Goal: Information Seeking & Learning: Learn about a topic

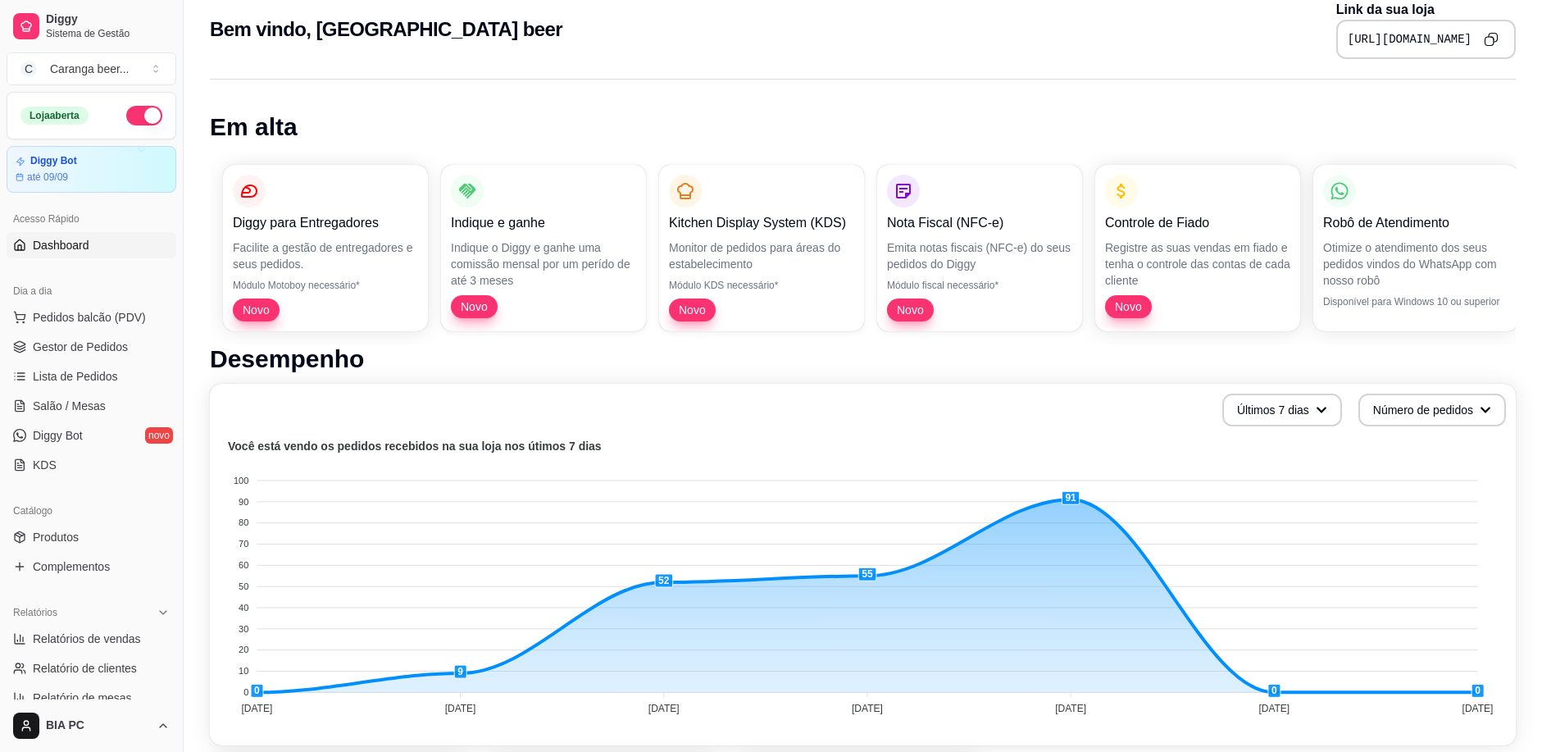
scroll to position [82, 0]
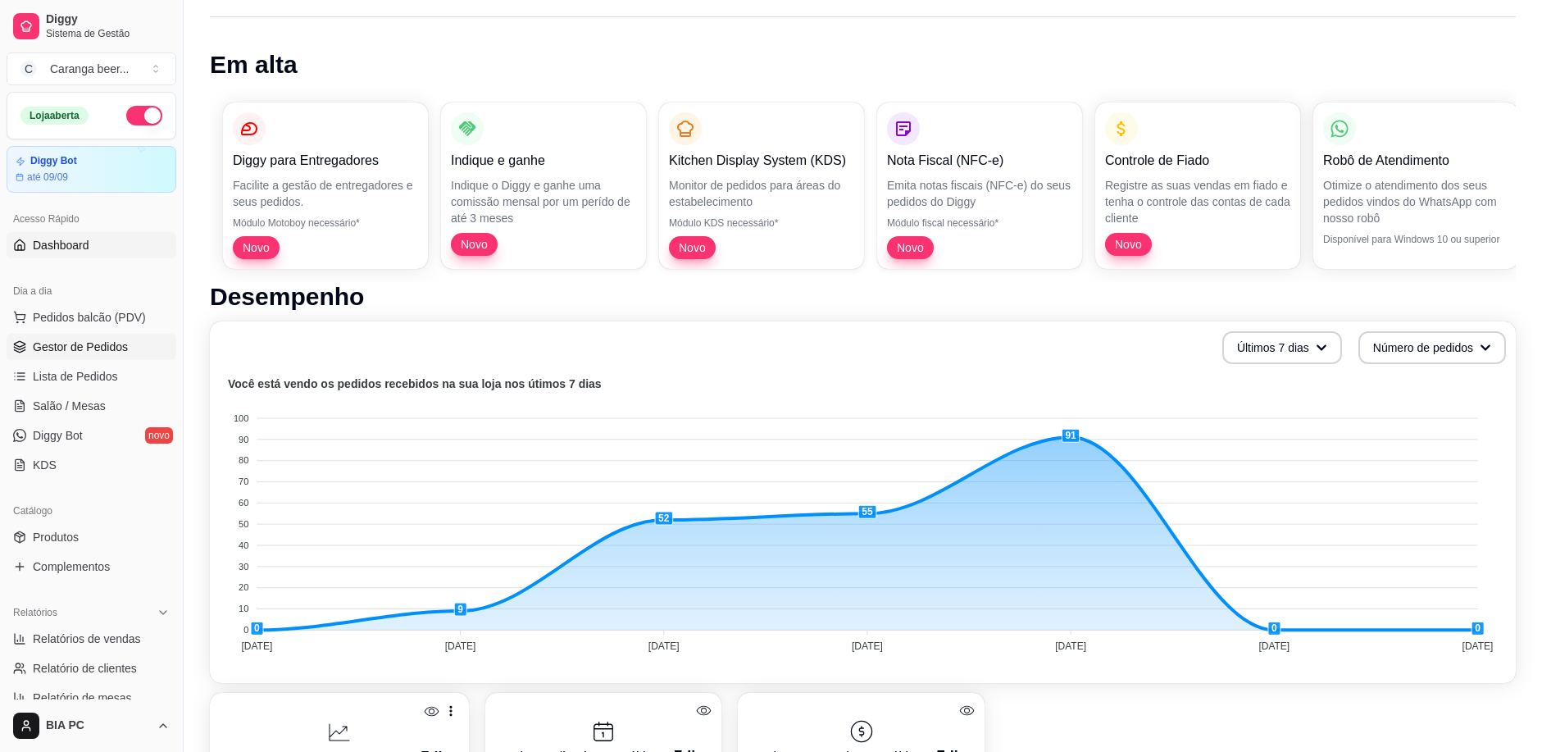
click at [101, 344] on span "Gestor de Pedidos" at bounding box center [80, 347] width 95 height 16
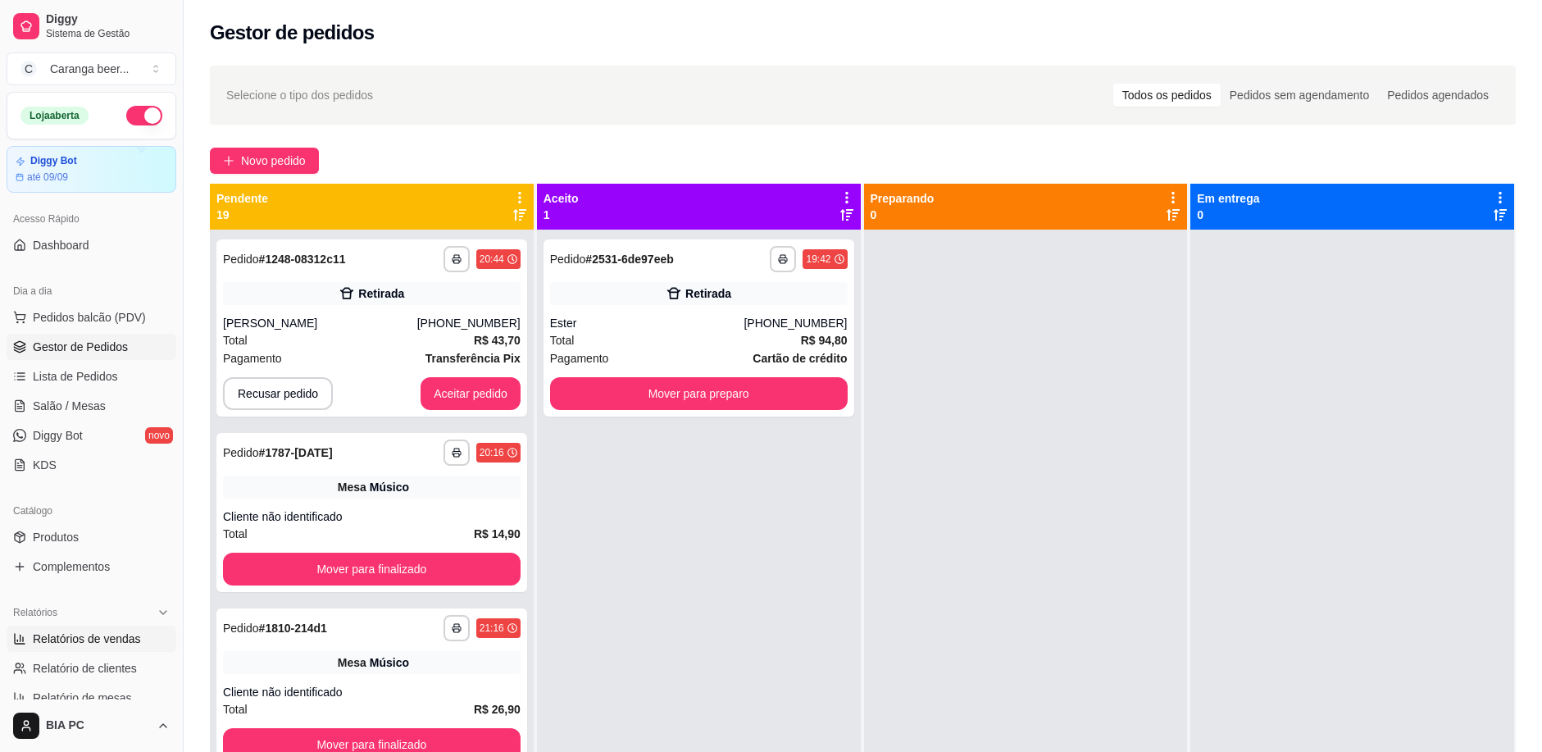
click at [107, 634] on span "Relatórios de vendas" at bounding box center [87, 638] width 108 height 16
select select "ALL"
select select "0"
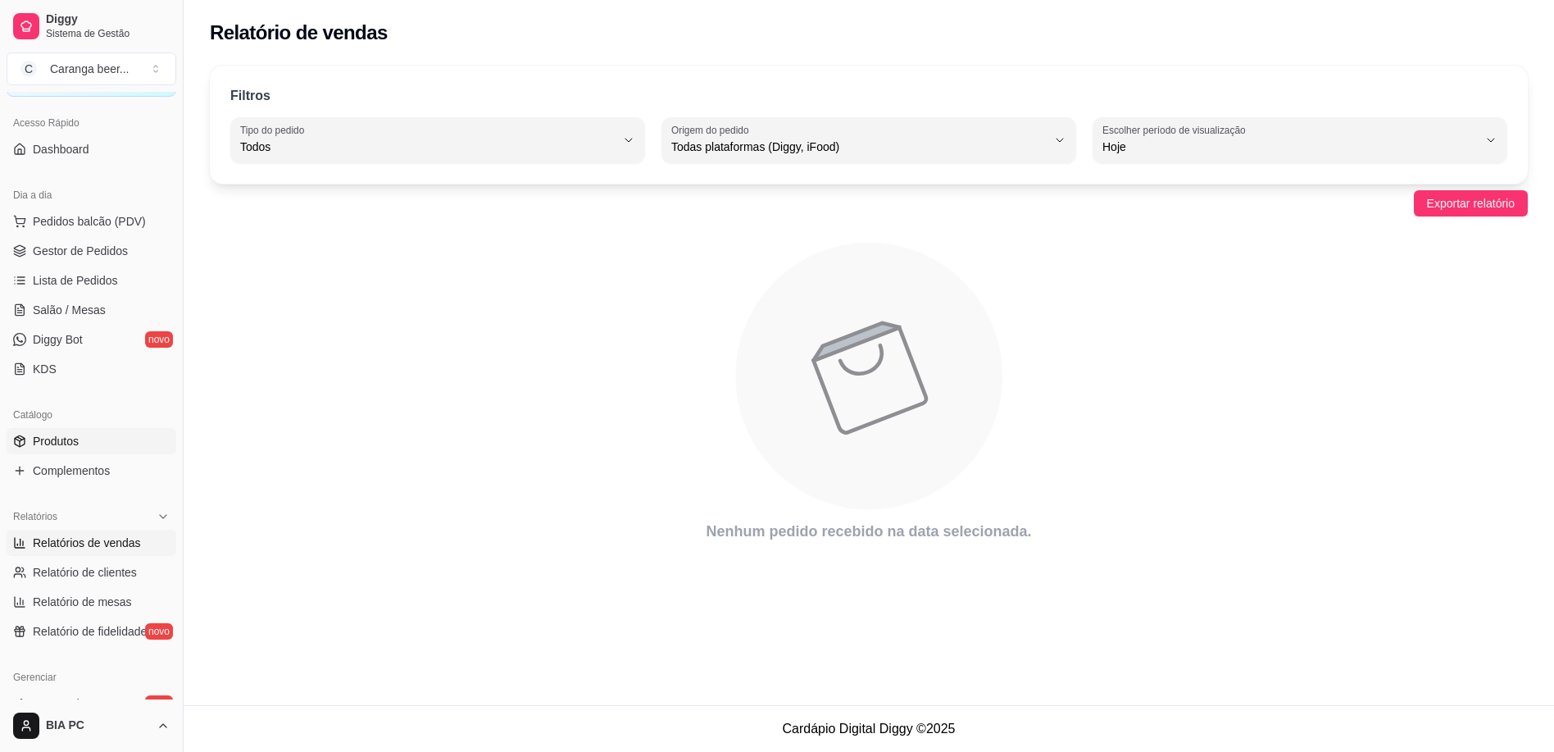
scroll to position [246, 0]
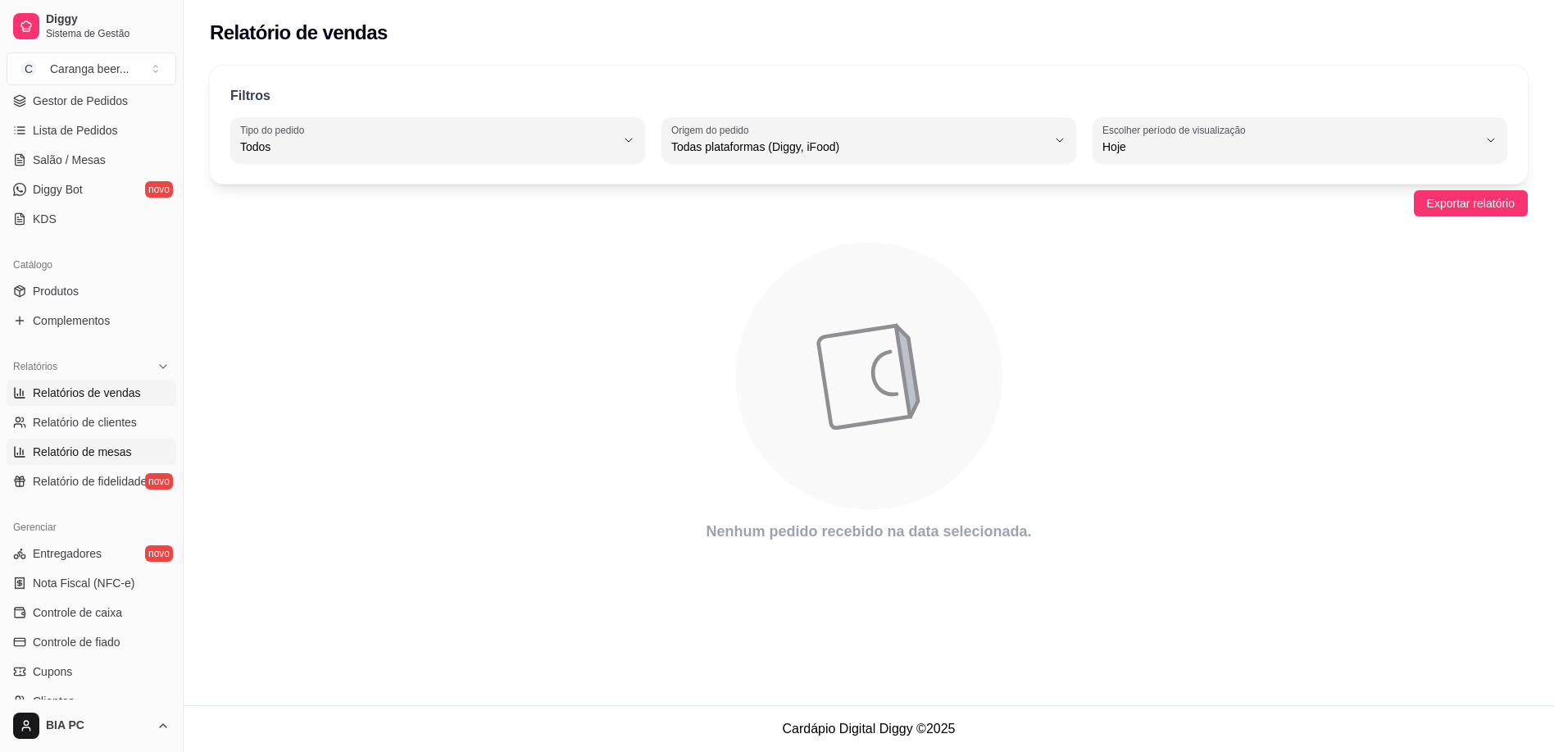
click at [58, 453] on span "Relatório de mesas" at bounding box center [82, 452] width 99 height 16
select select "TOTAL_OF_ORDERS"
select select "7"
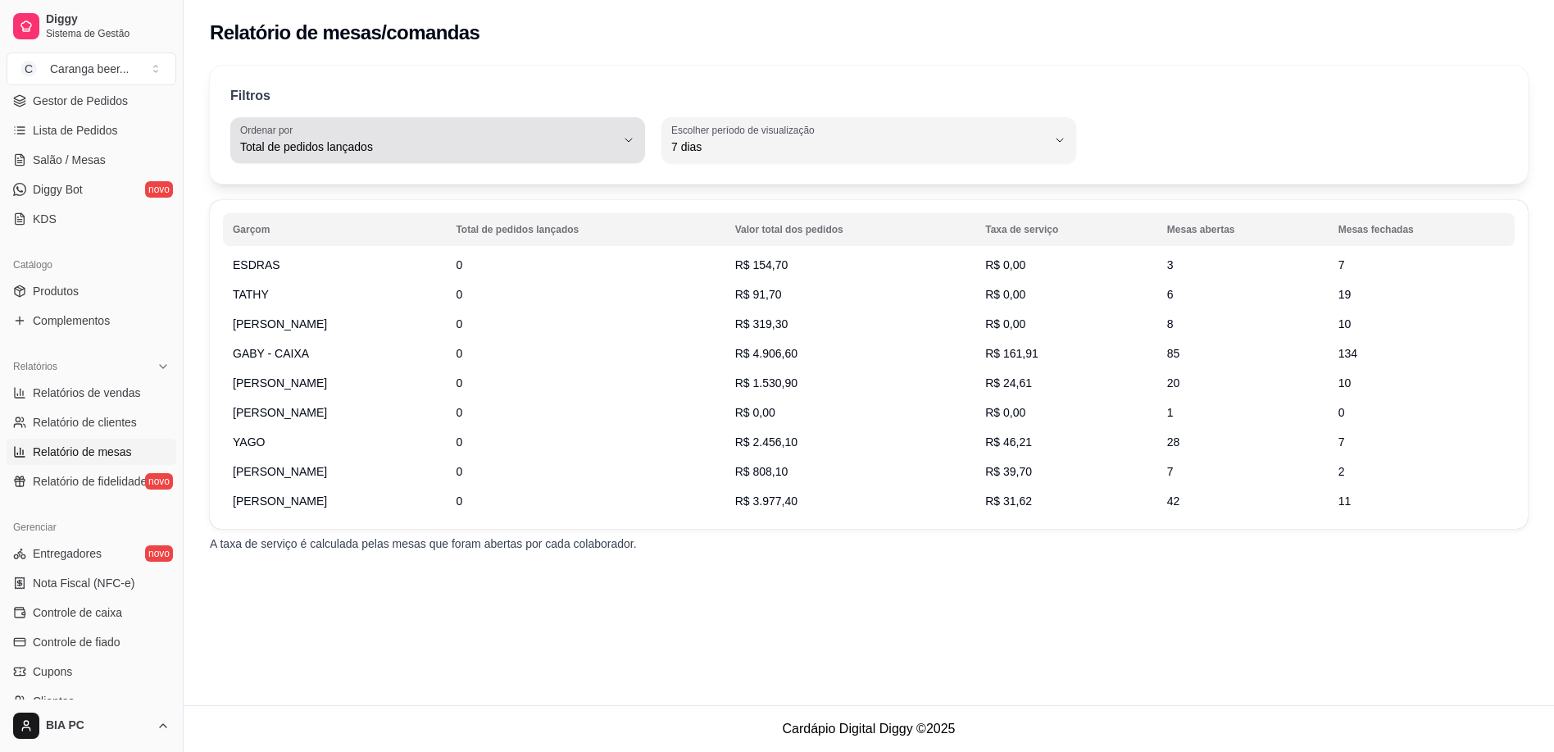
click at [409, 134] on div "Total de pedidos lançados" at bounding box center [427, 140] width 375 height 33
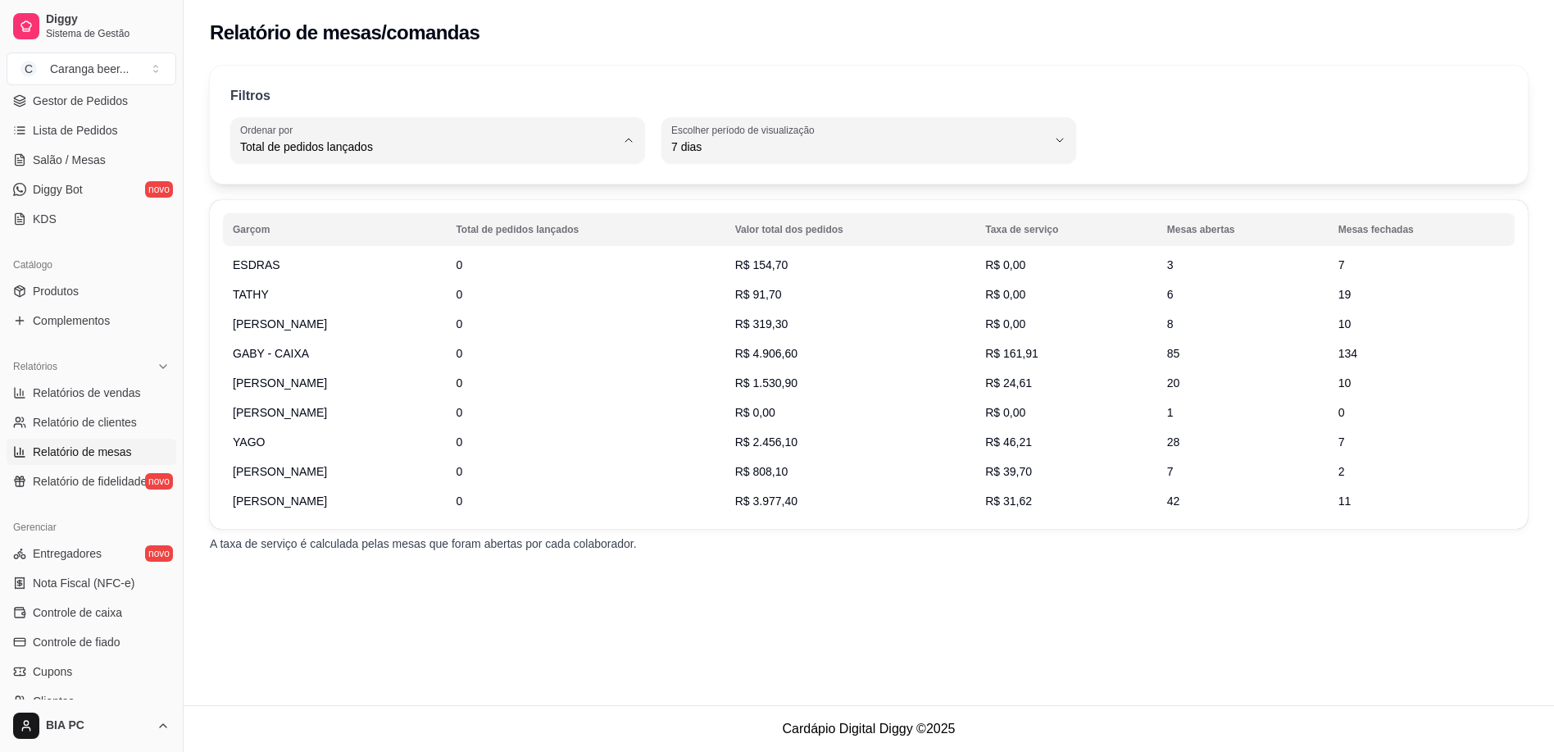
click at [255, 219] on span "Valor total dos pedidos" at bounding box center [429, 213] width 357 height 16
type input "TOTAL_AMOUNT_OF_ORDERS"
select select "TOTAL_AMOUNT_OF_ORDERS"
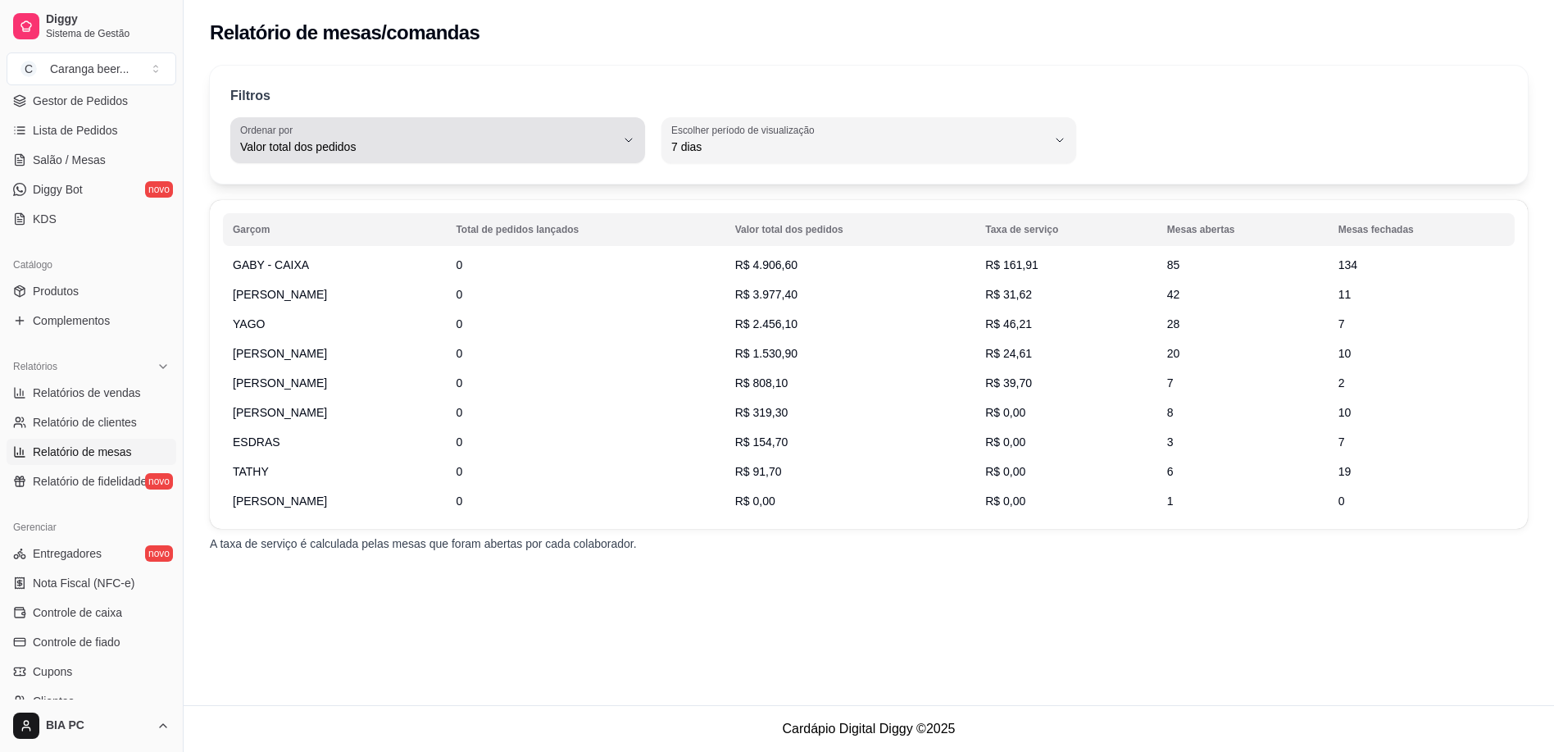
click at [281, 143] on span "Valor total dos pedidos" at bounding box center [427, 147] width 375 height 16
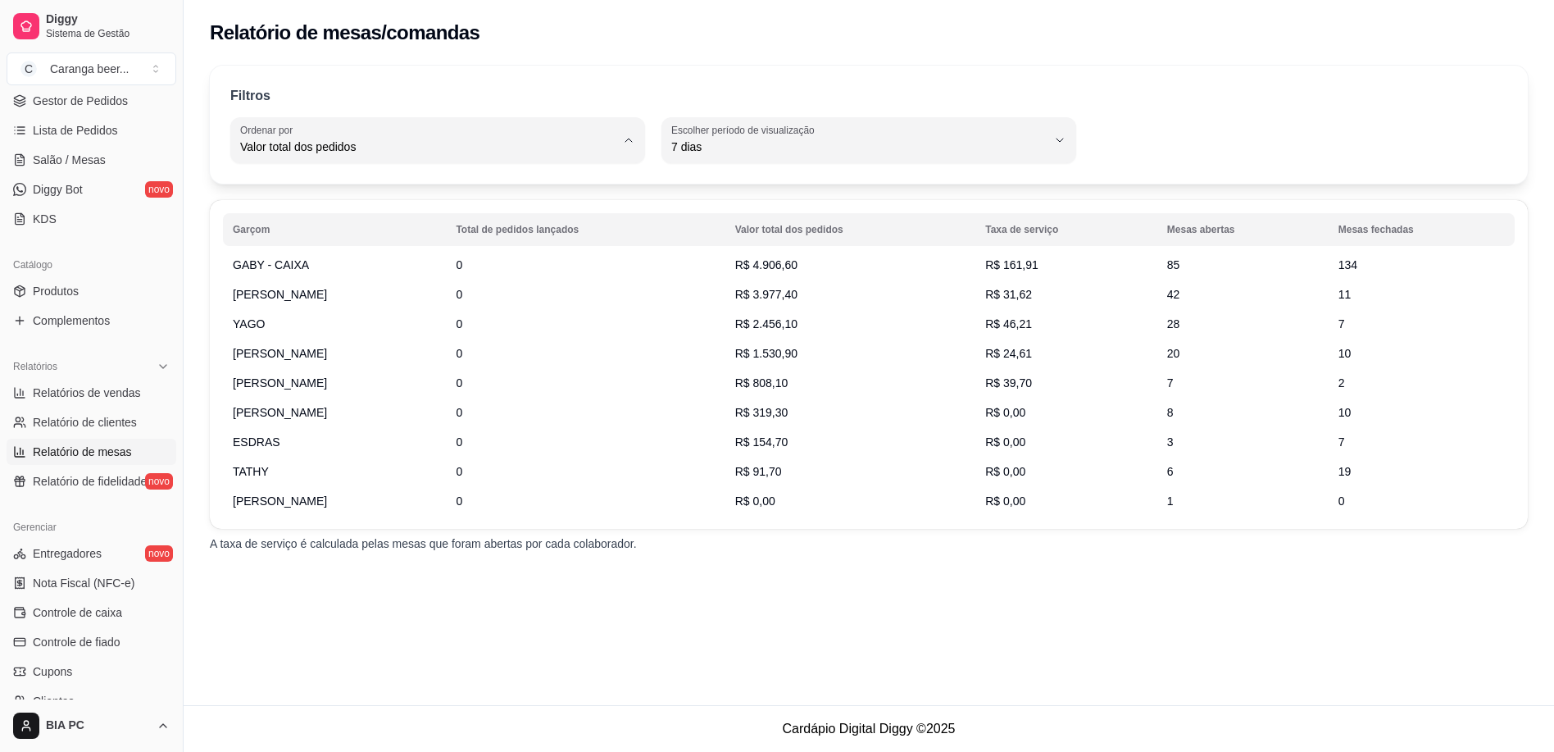
click at [289, 237] on span "Taxa de serviço" at bounding box center [429, 240] width 357 height 16
type input "SERVICE_FEE"
select select "SERVICE_FEE"
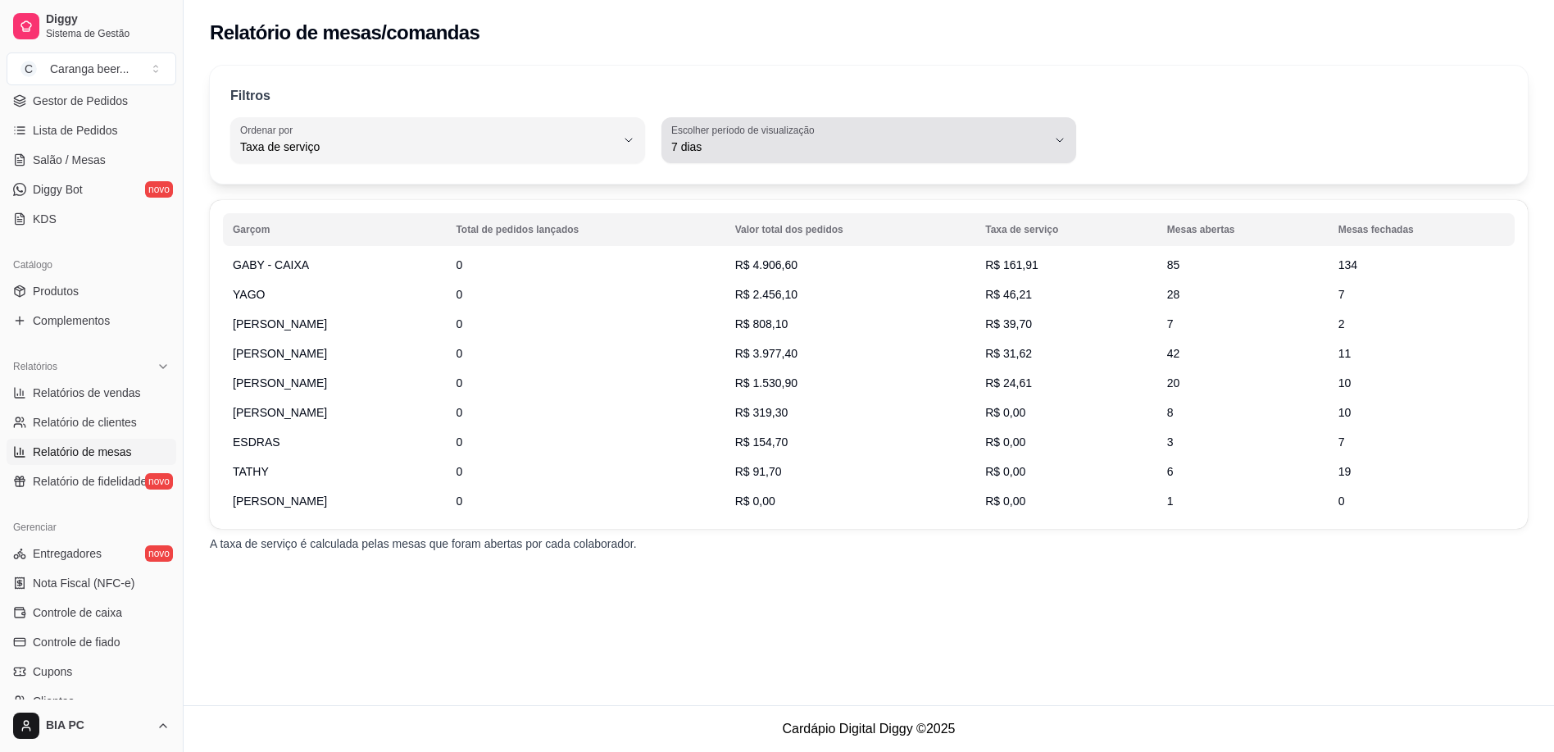
click at [792, 144] on span "7 dias" at bounding box center [858, 147] width 375 height 16
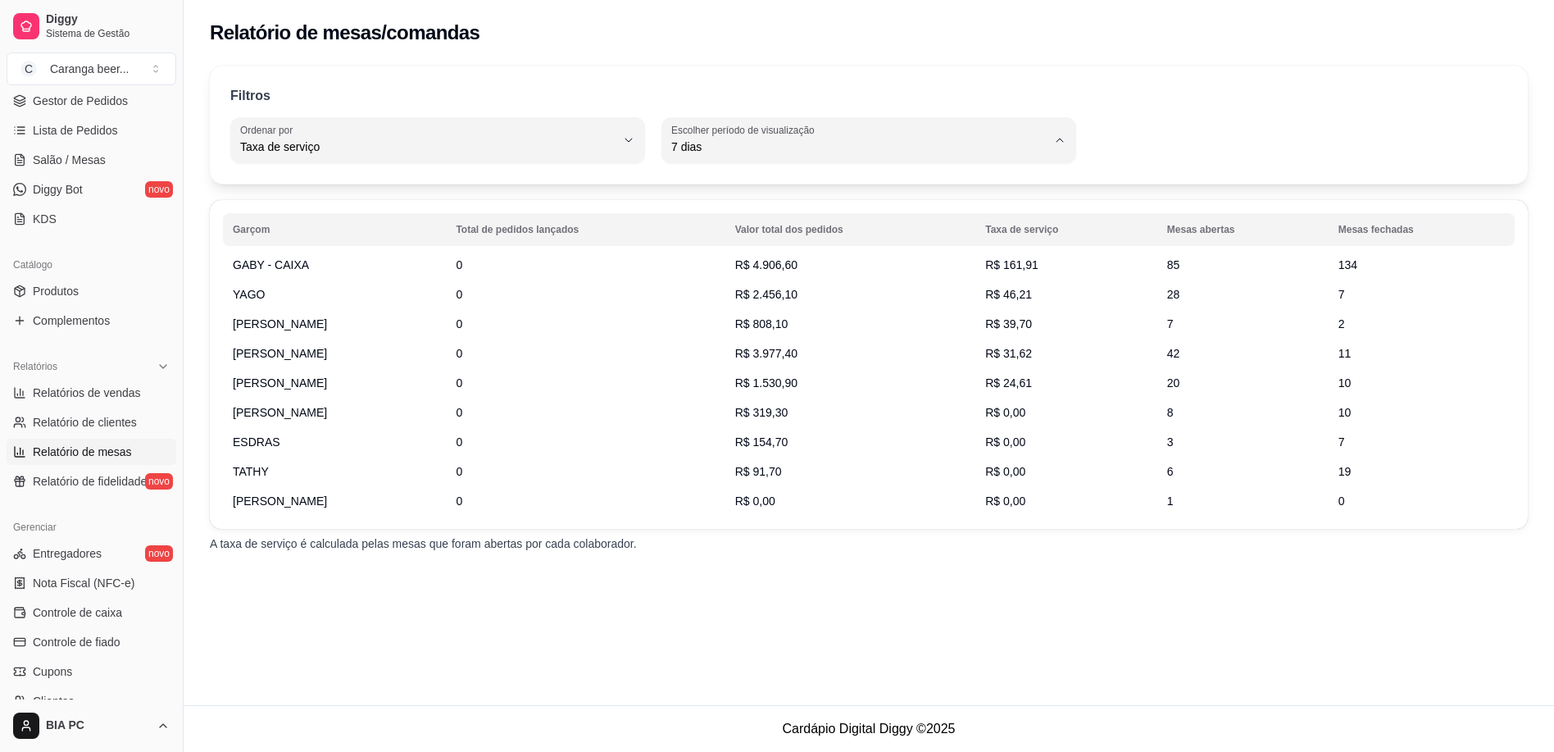
click at [698, 261] on li "15 dias" at bounding box center [868, 266] width 385 height 25
type input "15"
select select "15"
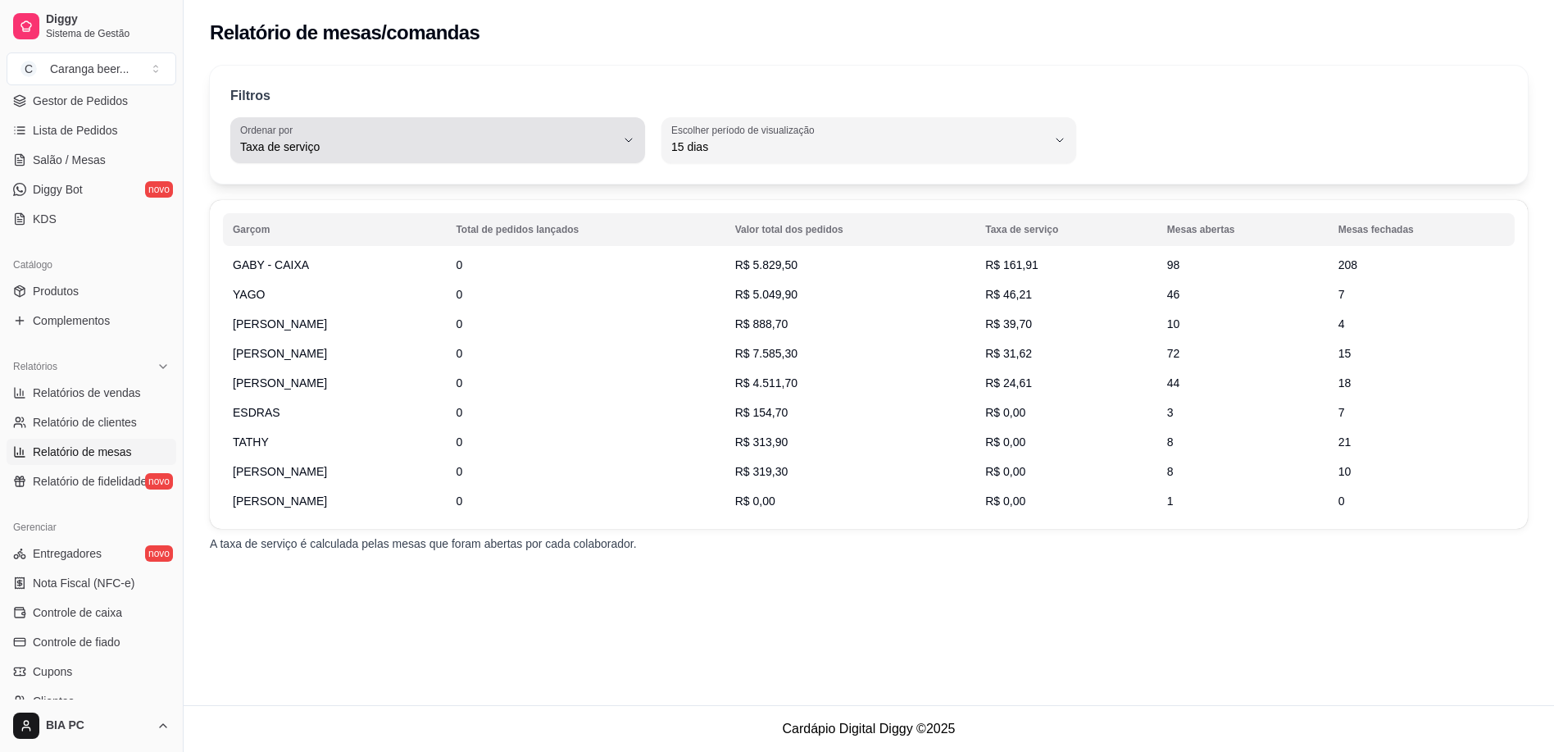
click at [430, 143] on span "Taxa de serviço" at bounding box center [427, 147] width 375 height 16
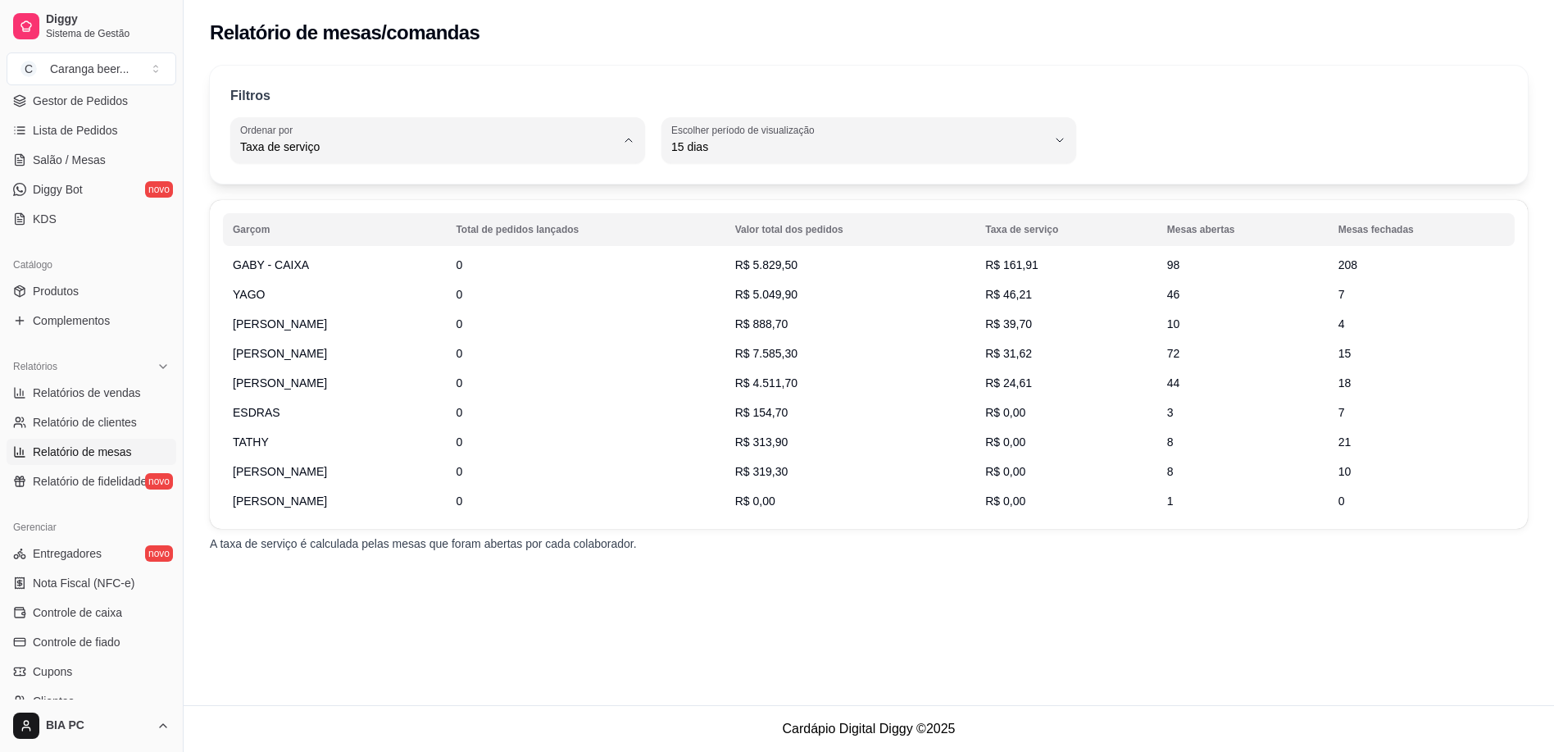
click at [251, 301] on span "Mesas fechadas" at bounding box center [429, 293] width 357 height 16
type input "TOTAL_OF_CLOSED_ORIGINS"
select select "TOTAL_OF_CLOSED_ORIGINS"
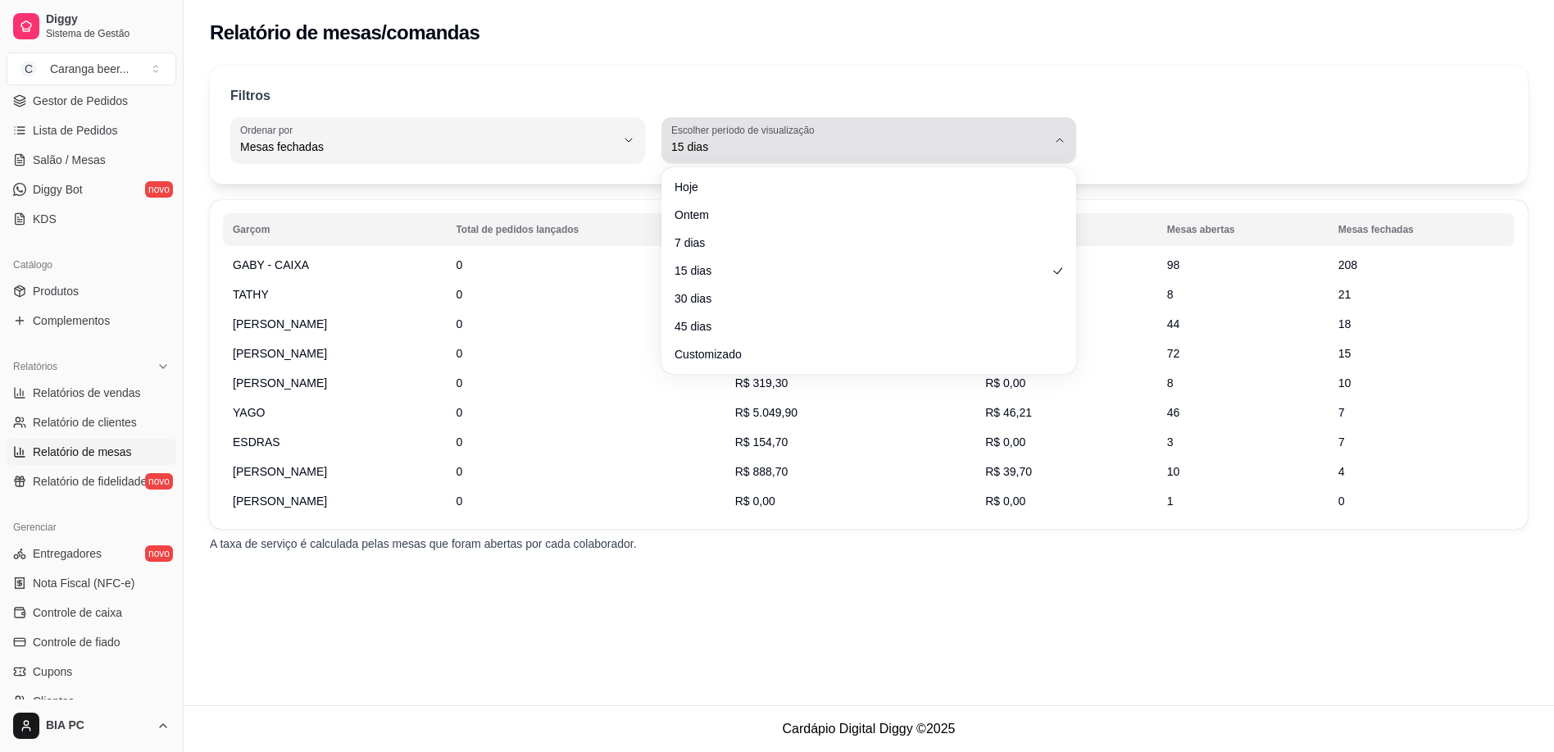
click at [692, 150] on span "15 dias" at bounding box center [858, 147] width 375 height 16
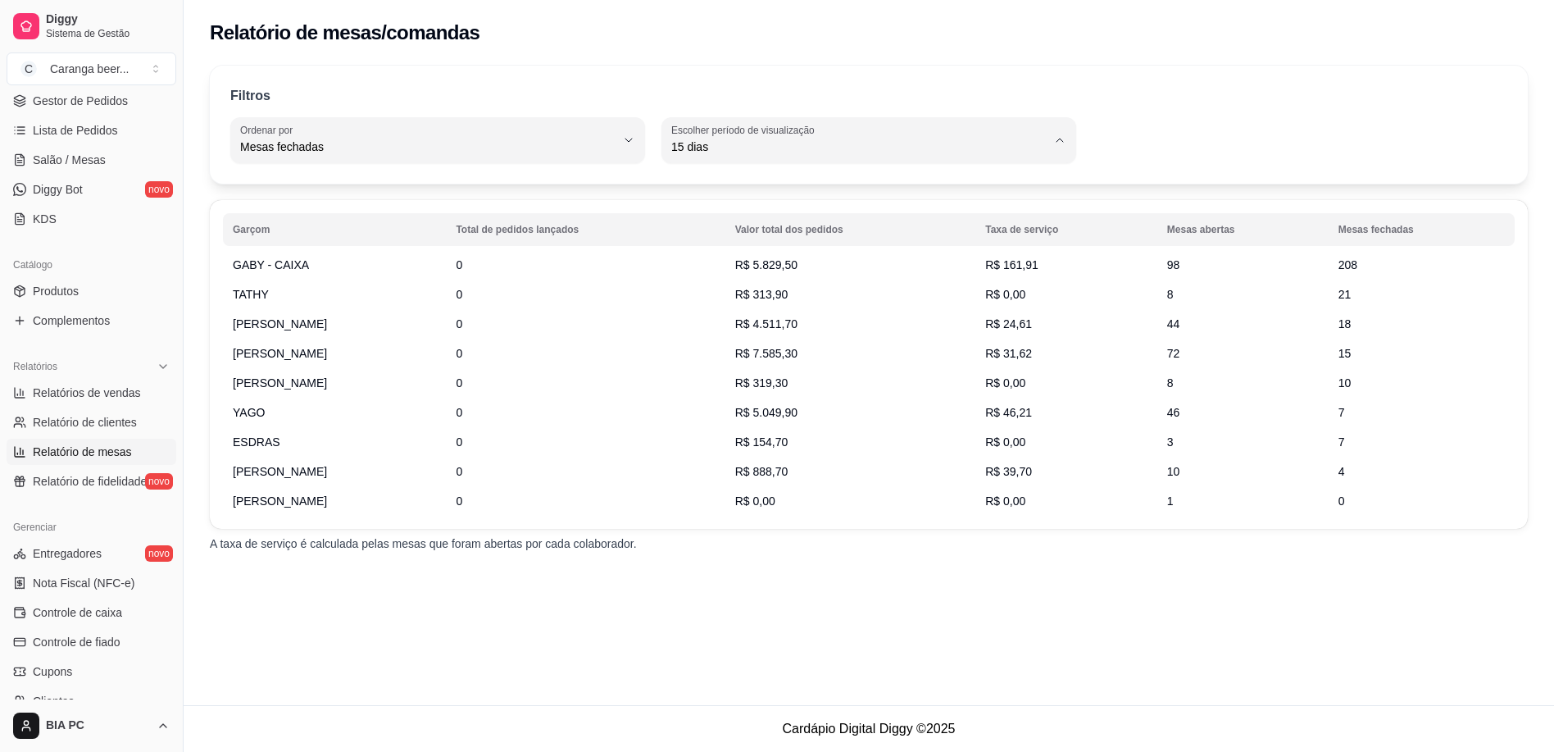
click at [727, 293] on span "30 dias" at bounding box center [860, 293] width 357 height 16
type input "30"
select select "30"
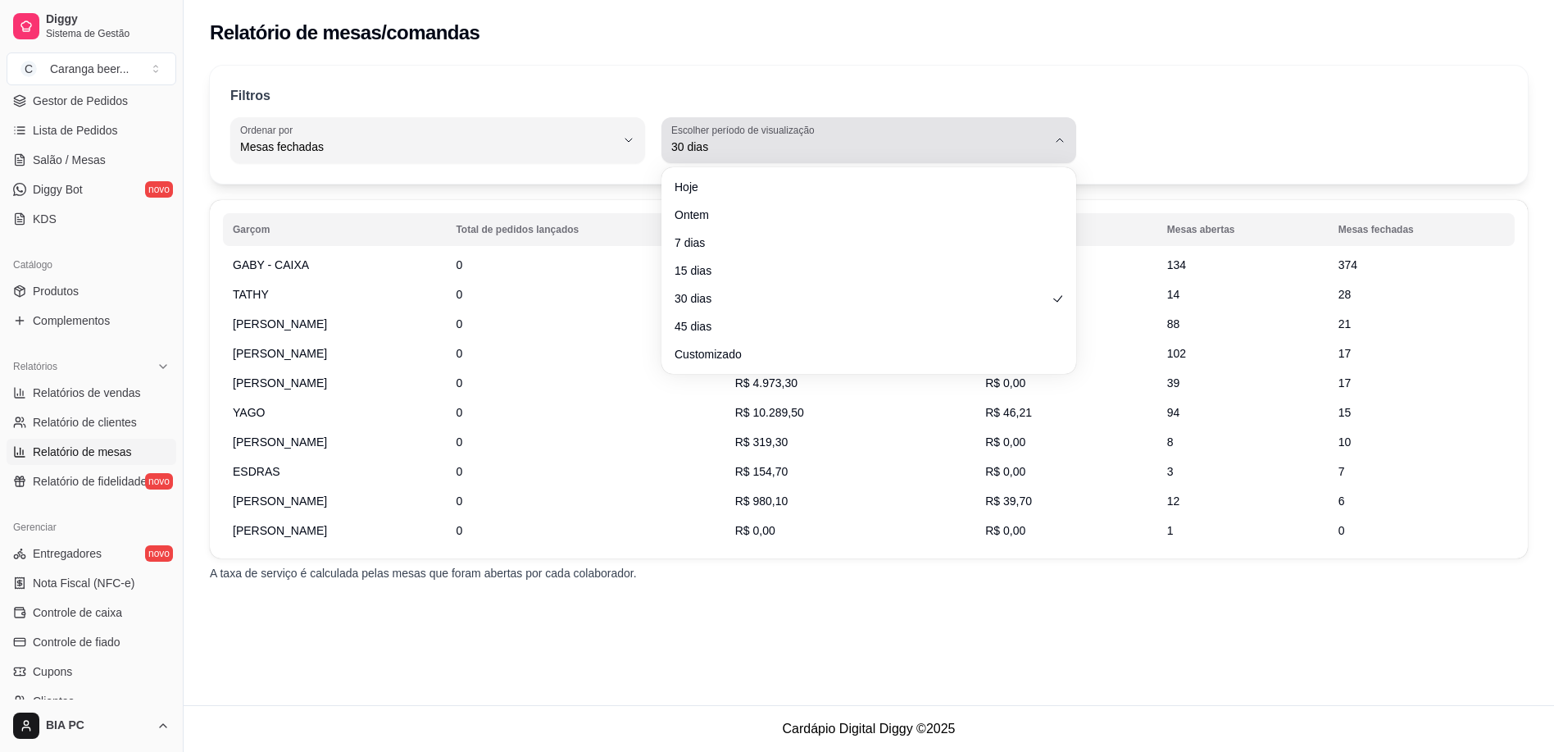
click at [828, 127] on div "30 dias" at bounding box center [858, 140] width 375 height 33
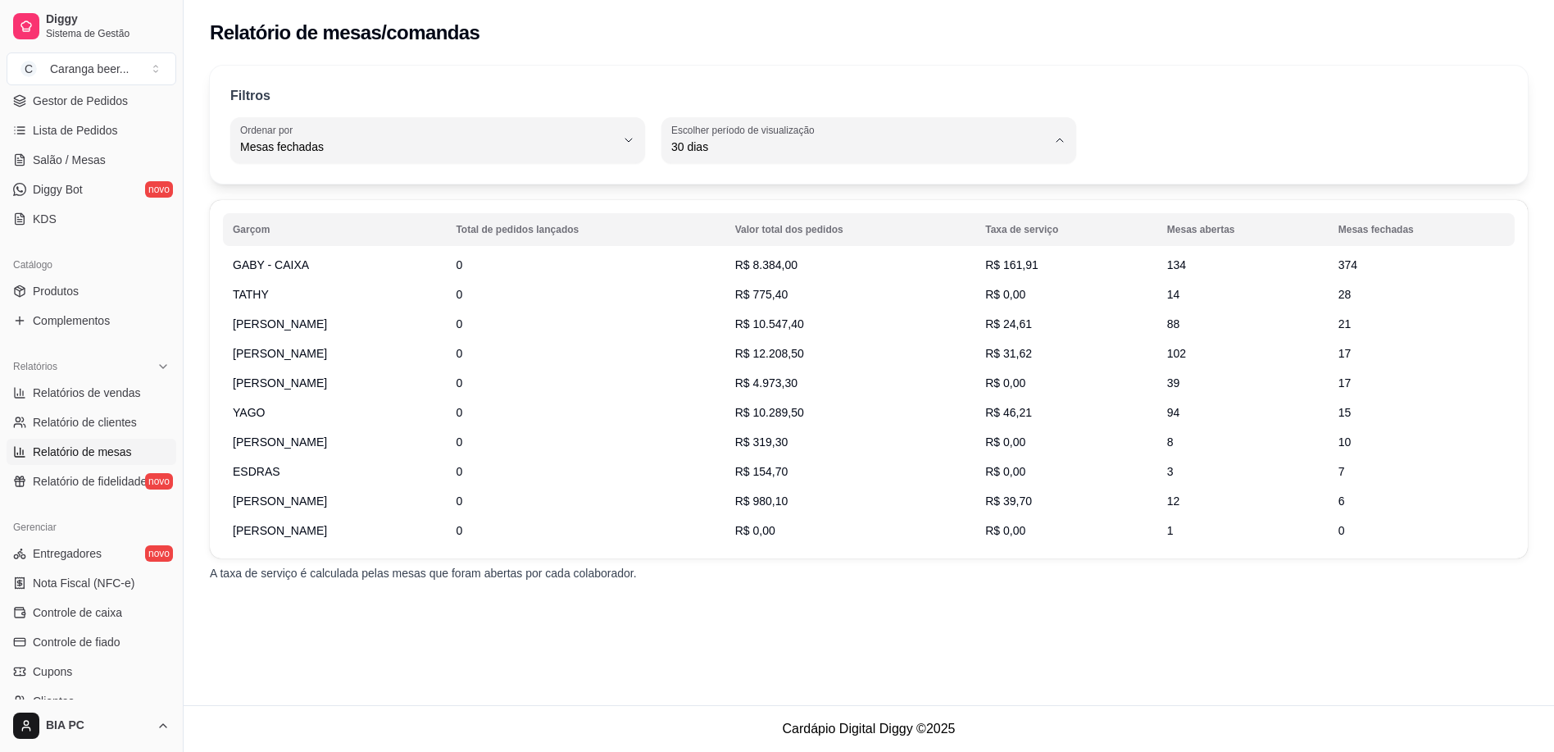
click at [742, 237] on span "7 dias" at bounding box center [860, 240] width 357 height 16
type input "7"
select select "7"
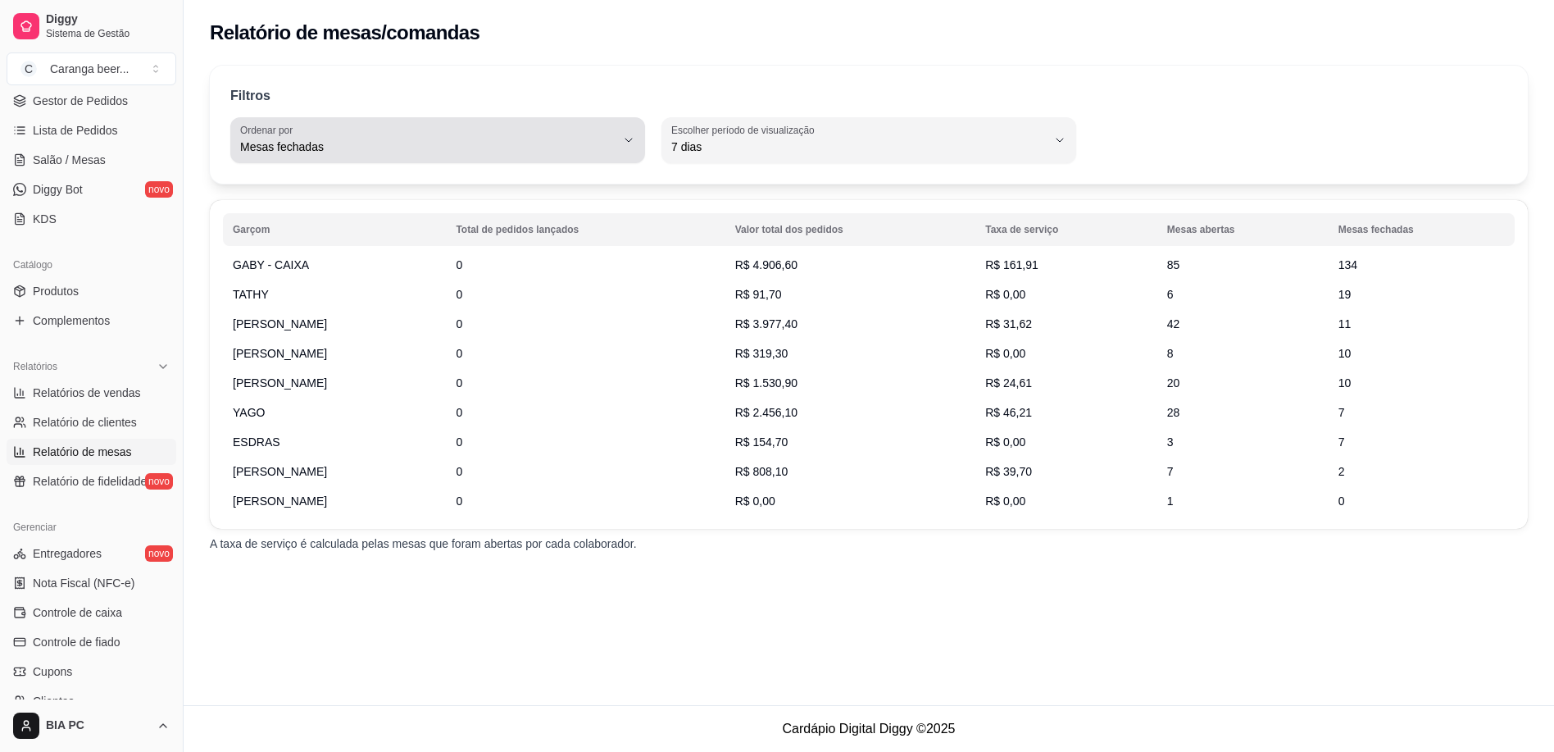
click at [466, 152] on span "Mesas fechadas" at bounding box center [427, 147] width 375 height 16
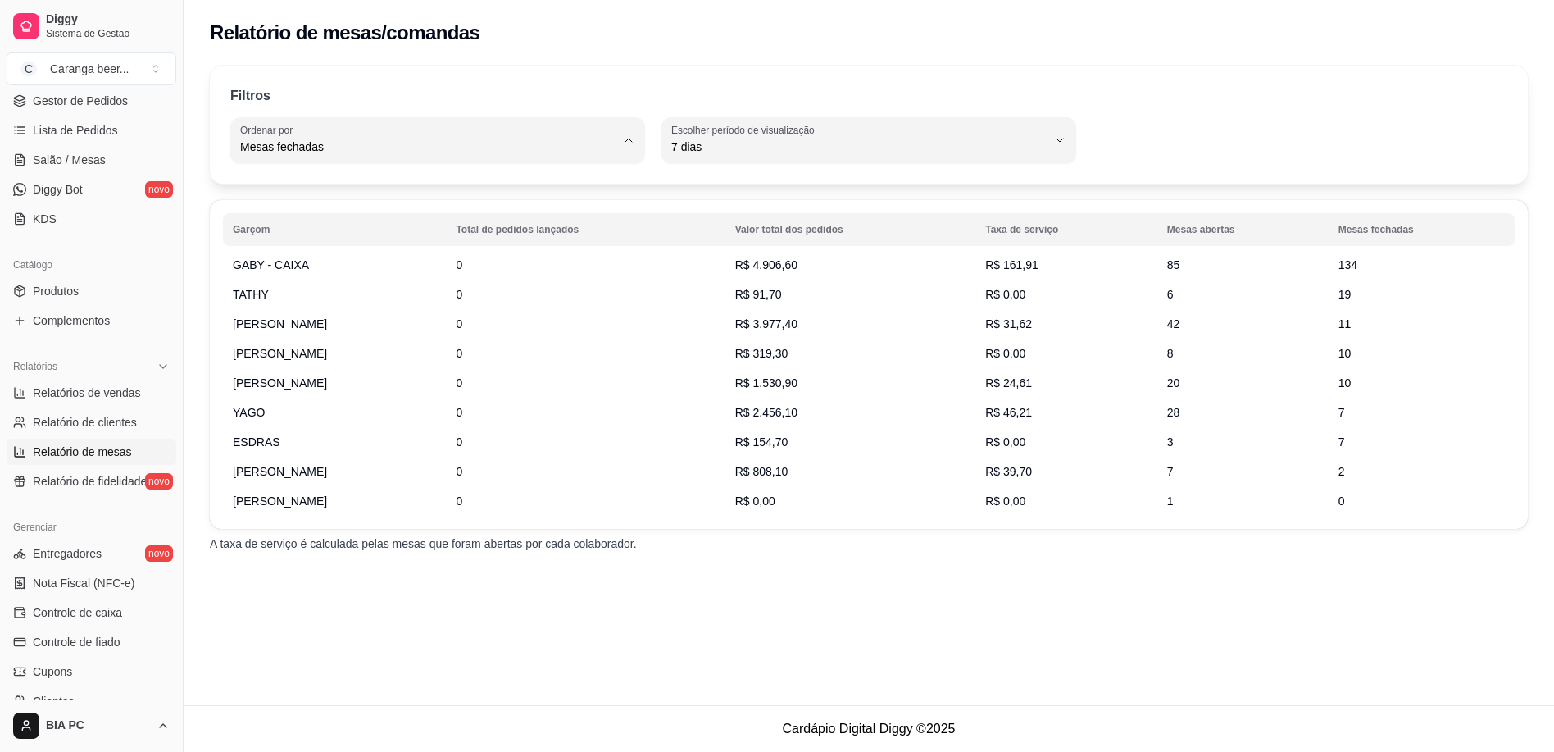
click at [446, 264] on span "Mesas abertas" at bounding box center [429, 266] width 357 height 16
type input "TOTAL_OF_OPENED_ORIGINS"
select select "TOTAL_OF_OPENED_ORIGINS"
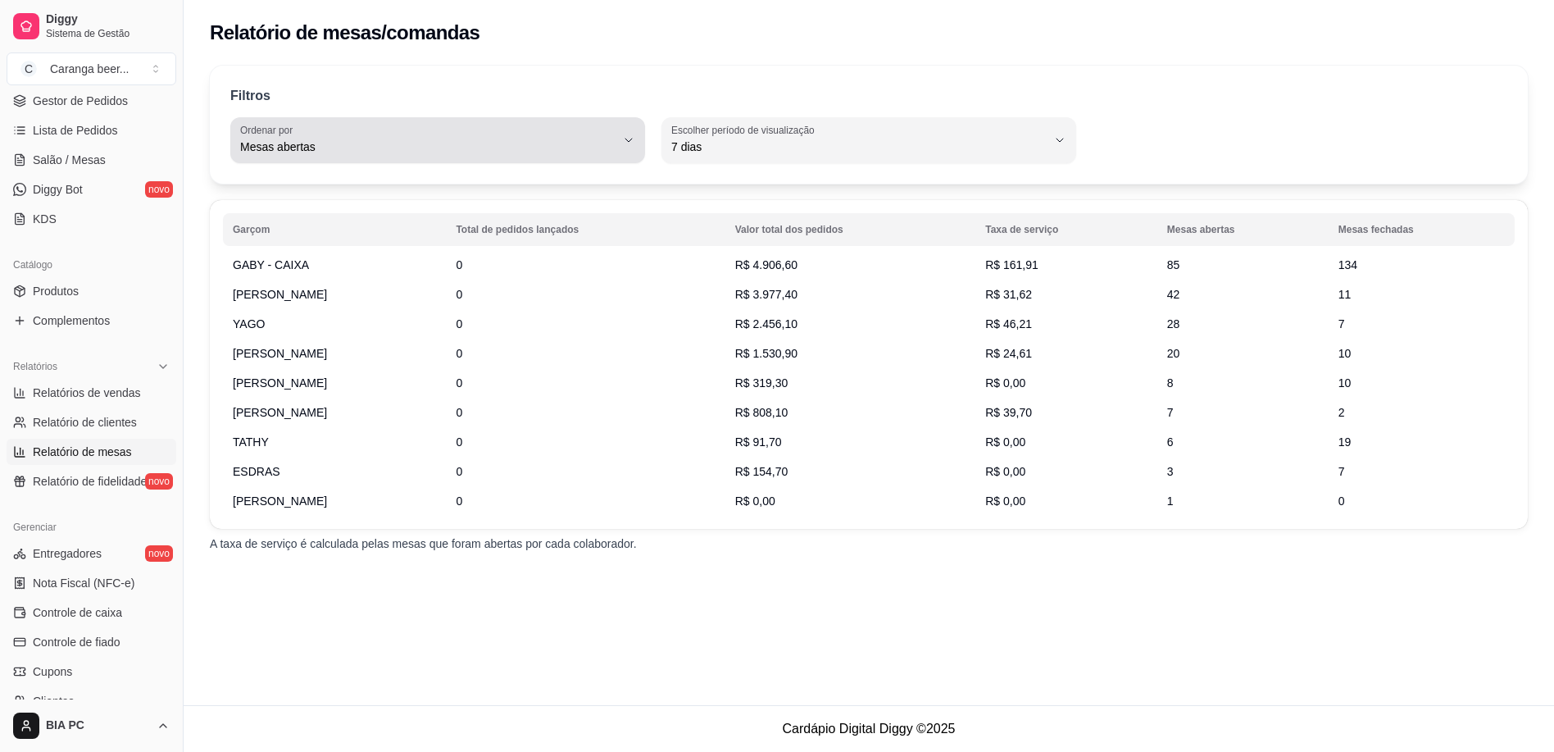
click at [520, 147] on span "Mesas abertas" at bounding box center [427, 147] width 375 height 16
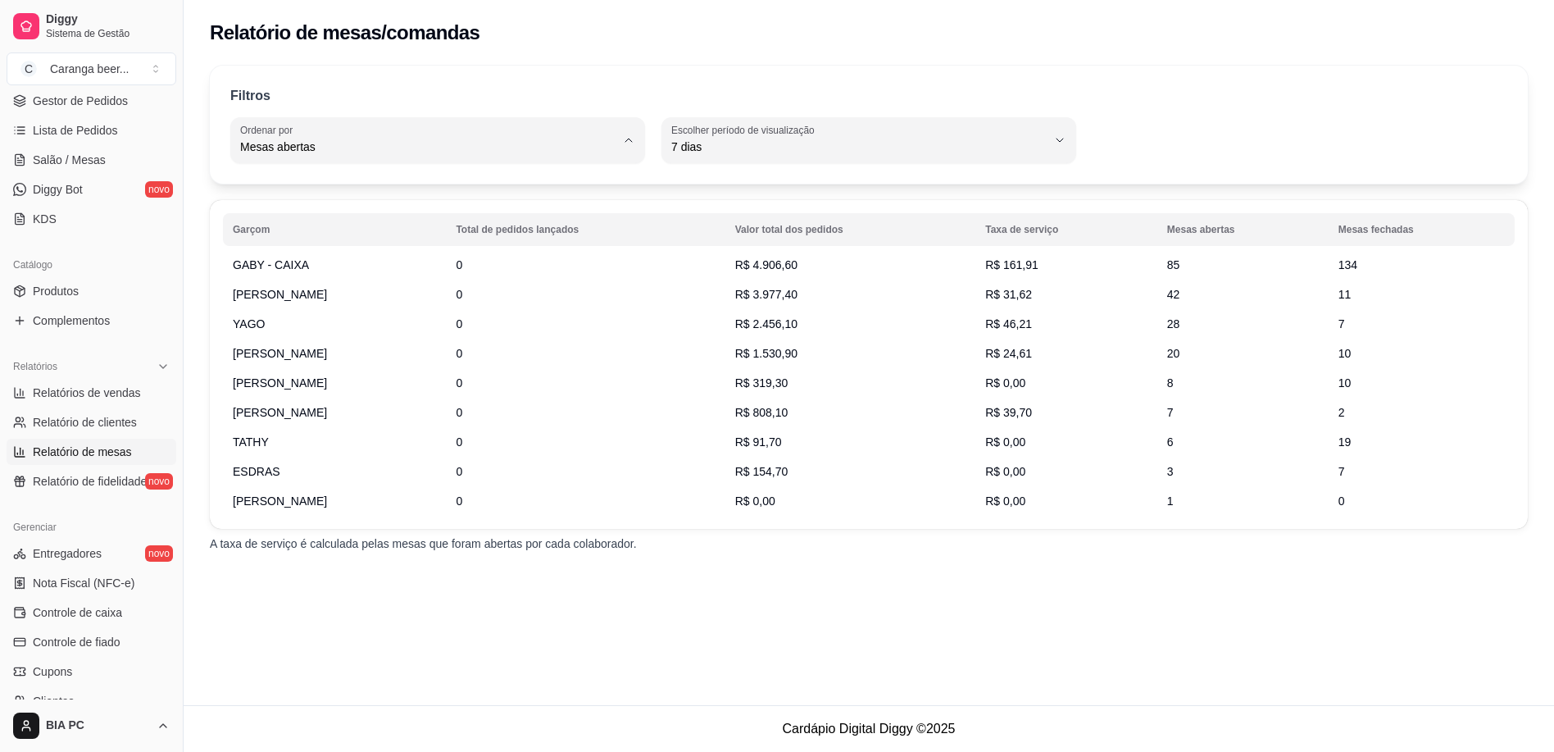
click at [294, 207] on span "Valor total dos pedidos" at bounding box center [429, 213] width 357 height 16
type input "TOTAL_AMOUNT_OF_ORDERS"
select select "TOTAL_AMOUNT_OF_ORDERS"
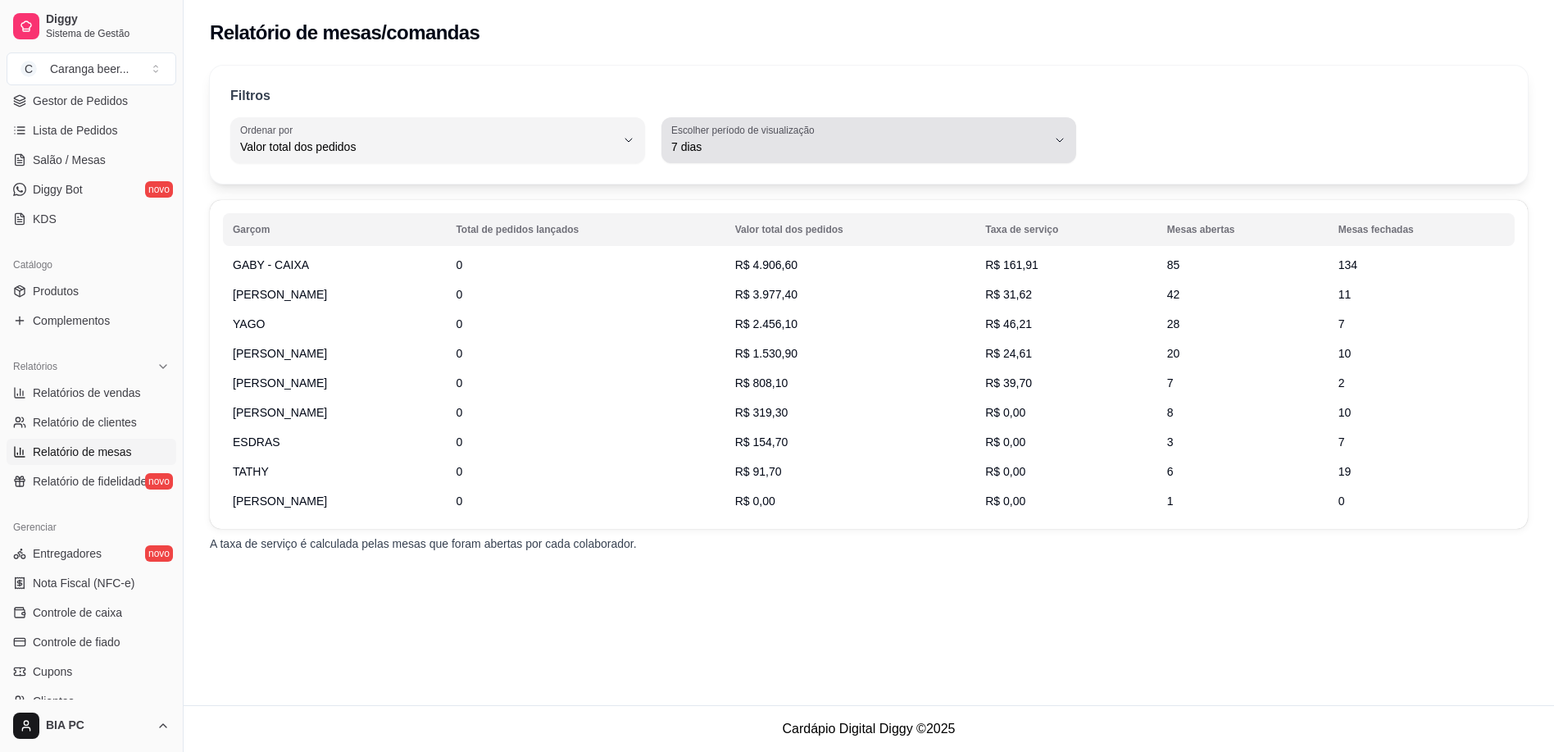
click at [707, 151] on span "7 dias" at bounding box center [858, 147] width 375 height 16
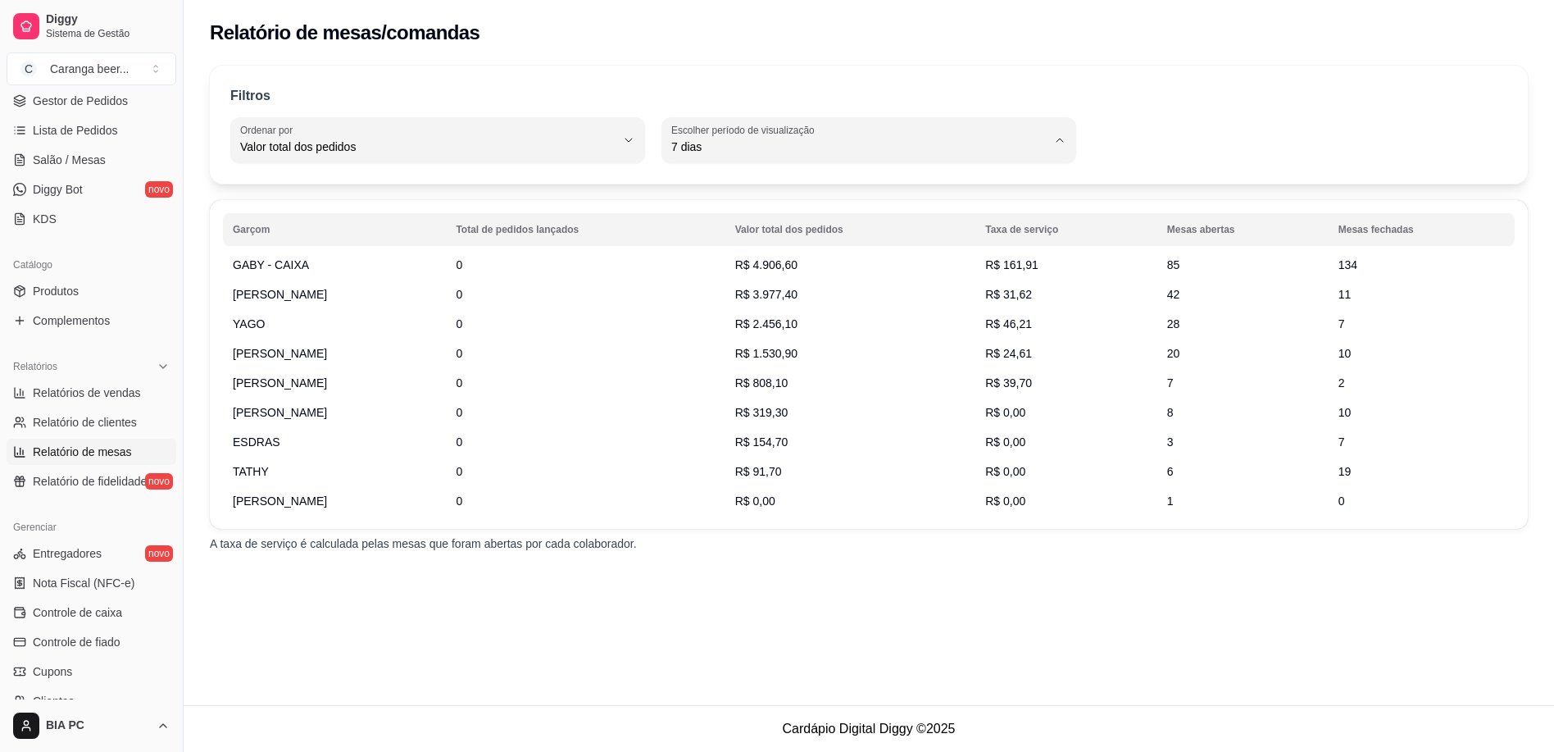
click at [695, 270] on span "15 dias" at bounding box center [860, 266] width 357 height 16
type input "15"
select select "15"
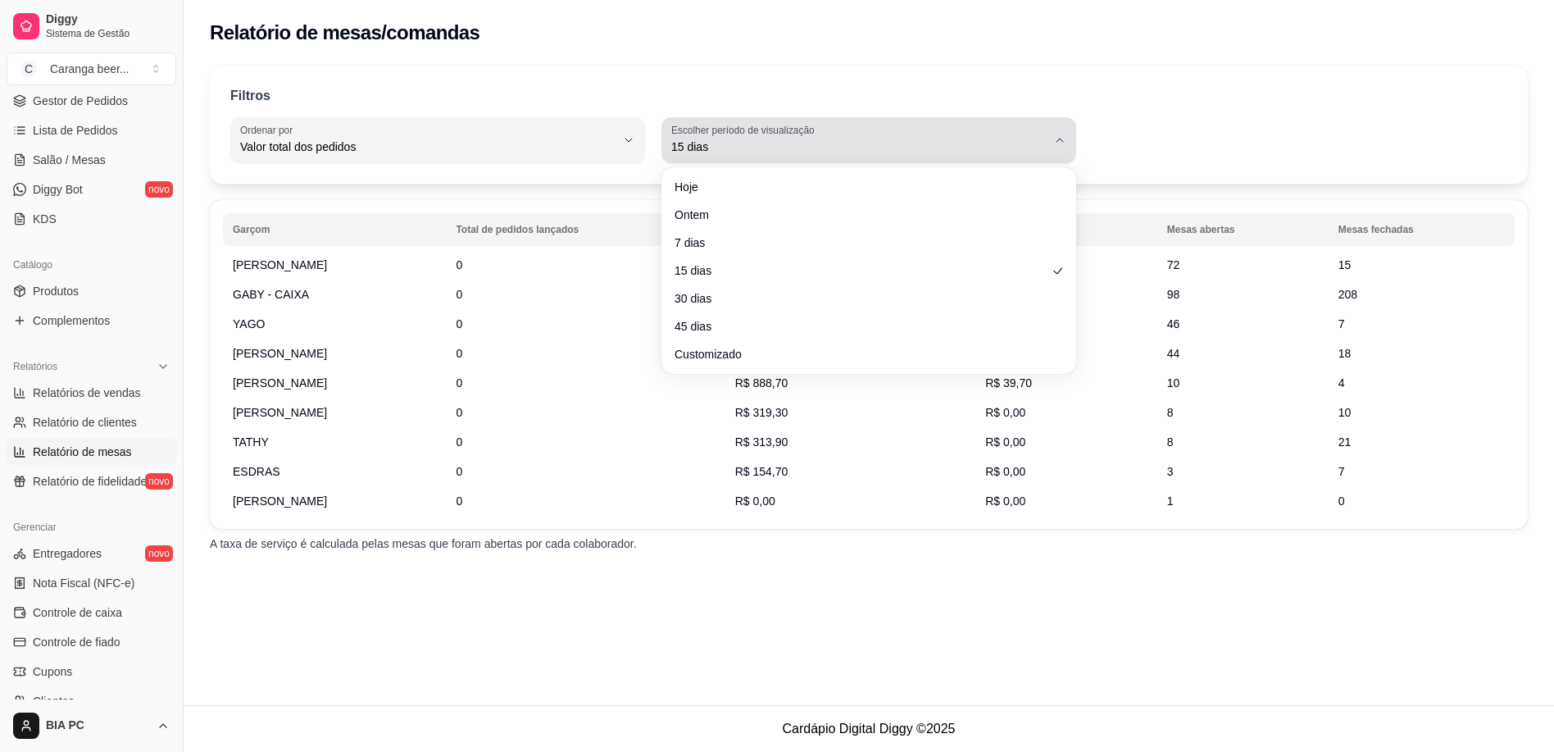
click at [821, 143] on span "15 dias" at bounding box center [858, 147] width 375 height 16
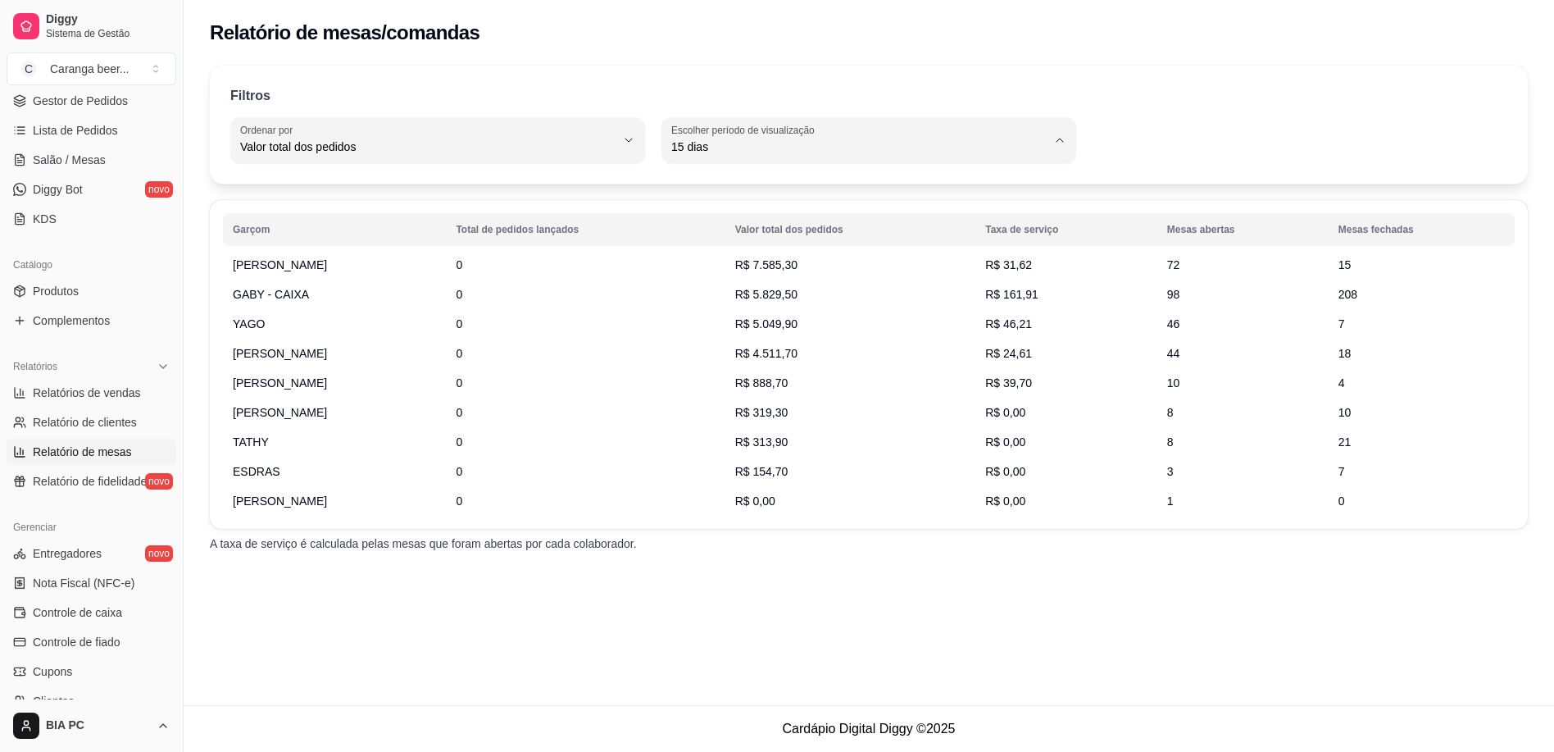
click at [690, 188] on span "Hoje" at bounding box center [860, 186] width 357 height 16
type input "0"
select select "0"
